Goal: Find specific page/section: Find specific page/section

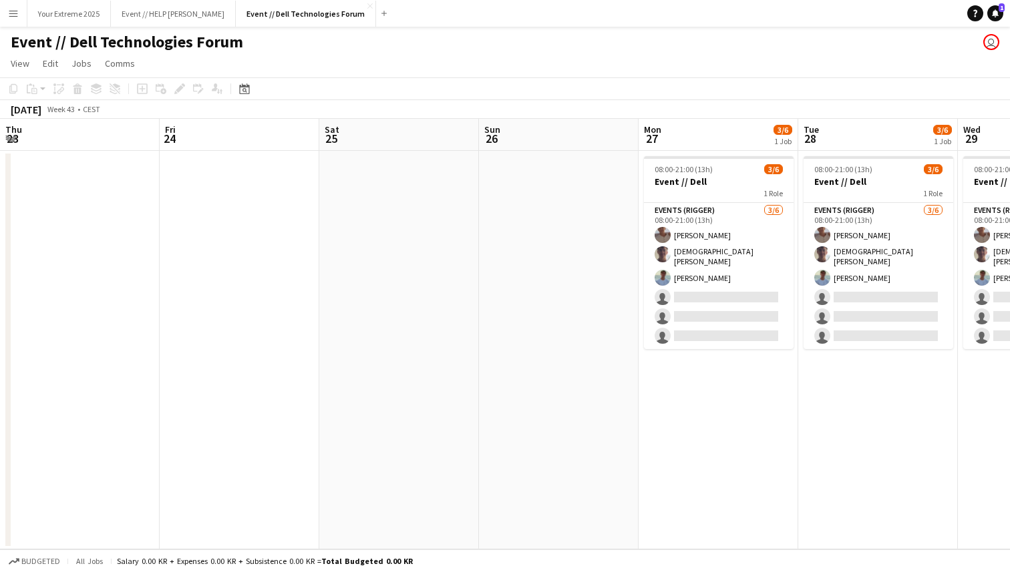
scroll to position [0, 444]
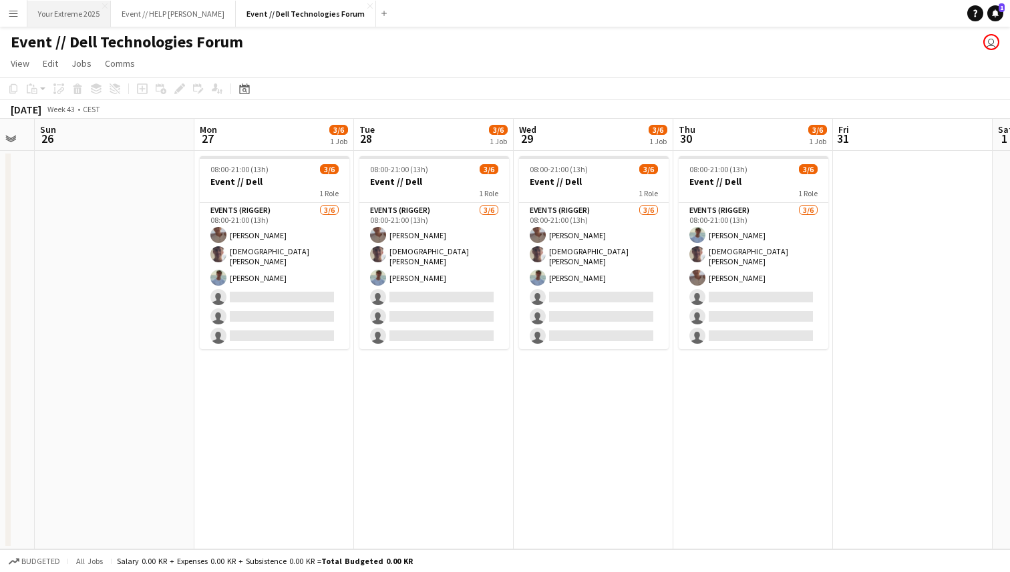
click at [56, 14] on button "Your Extreme 2025 Close" at bounding box center [68, 14] width 83 height 26
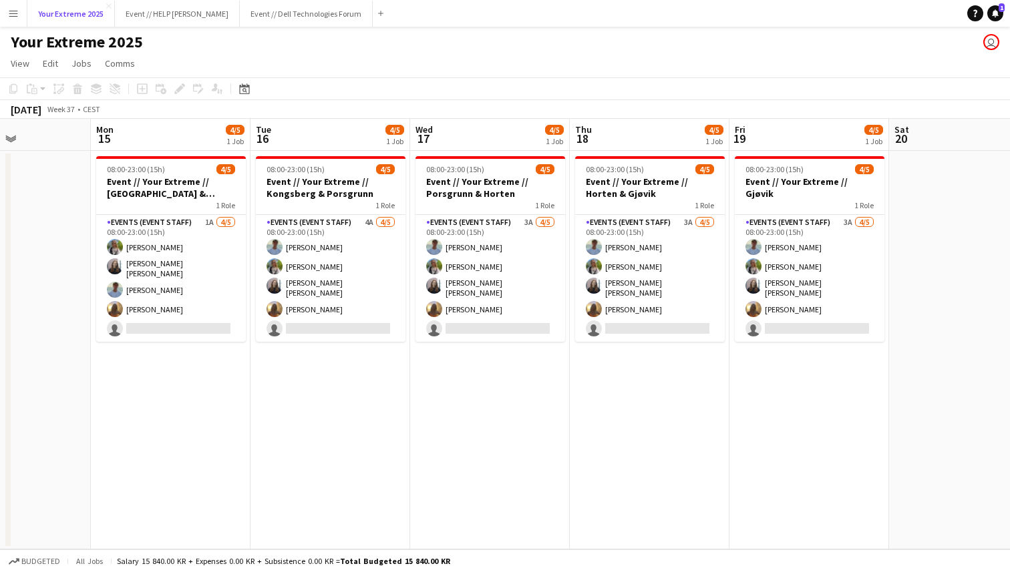
scroll to position [0, 387]
click at [908, 344] on app-date-cell at bounding box center [970, 350] width 160 height 399
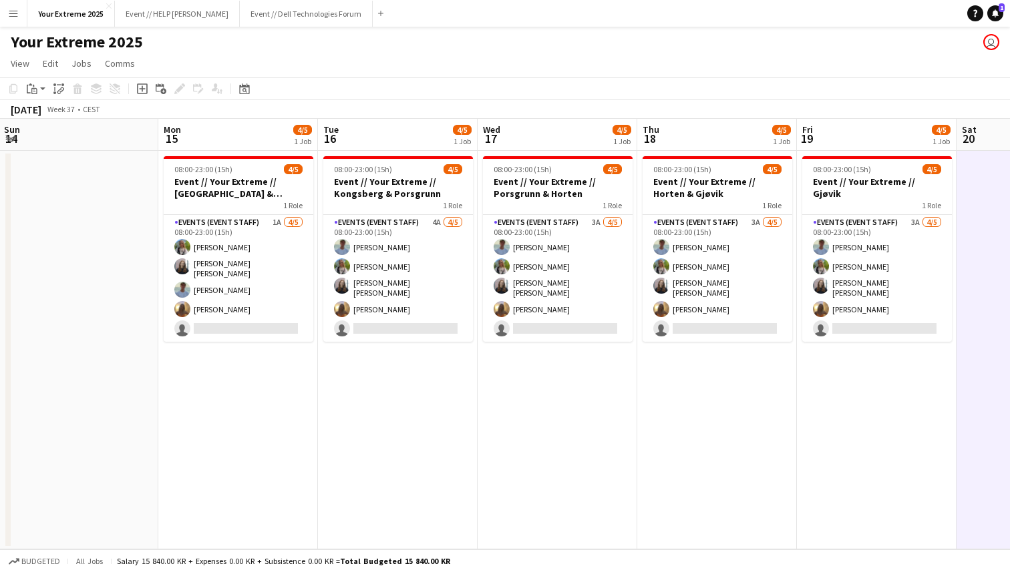
scroll to position [0, 321]
click at [136, 344] on app-date-cell at bounding box center [78, 350] width 160 height 399
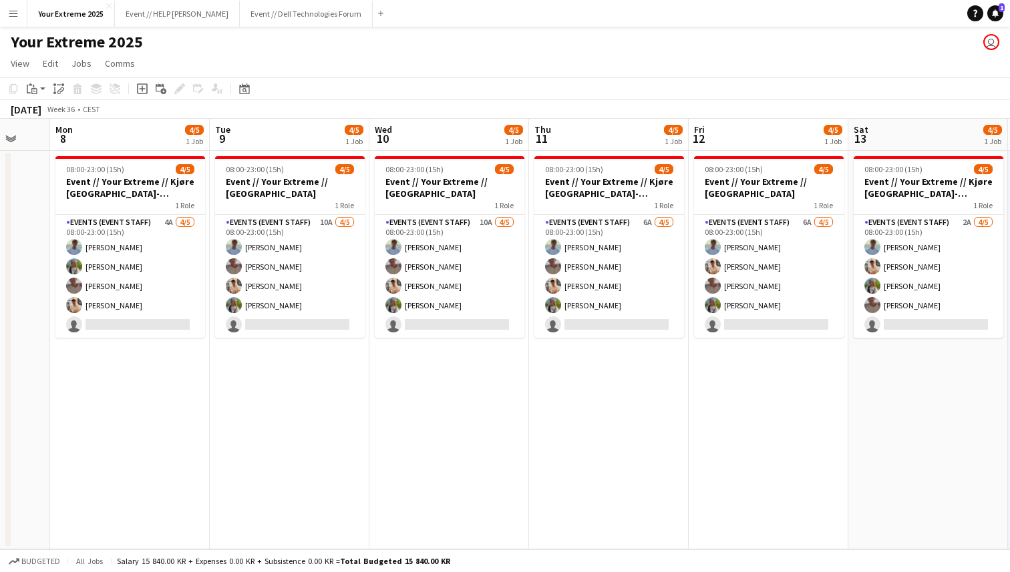
scroll to position [0, 427]
click at [496, 62] on app-page-menu "View Day view expanded Day view collapsed Month view Date picker Jump to [DATE]…" at bounding box center [505, 64] width 1010 height 25
